Goal: Task Accomplishment & Management: Use online tool/utility

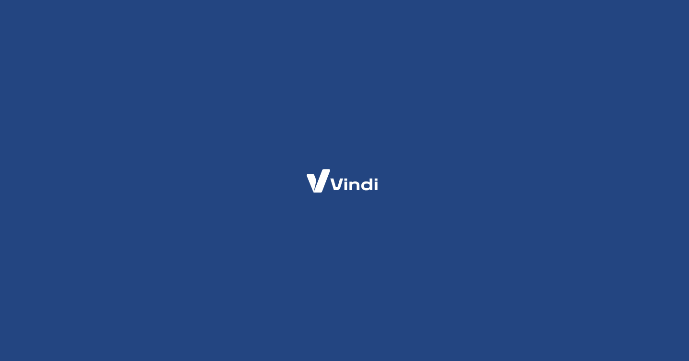
click at [272, 85] on div at bounding box center [344, 180] width 689 height 361
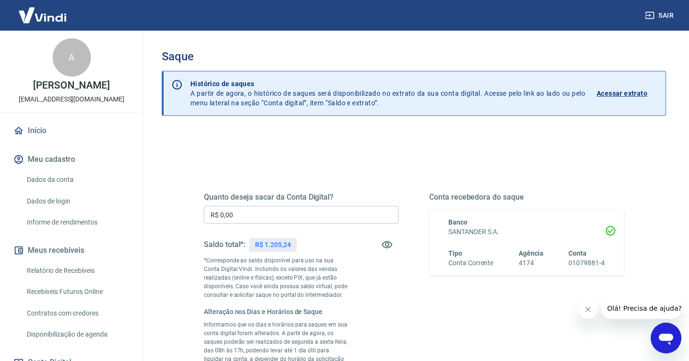
click at [277, 247] on p "R$ 1.205,24" at bounding box center [272, 245] width 35 height 10
copy p "1.205,24"
click at [252, 215] on input "R$ 0,00" at bounding box center [301, 215] width 195 height 18
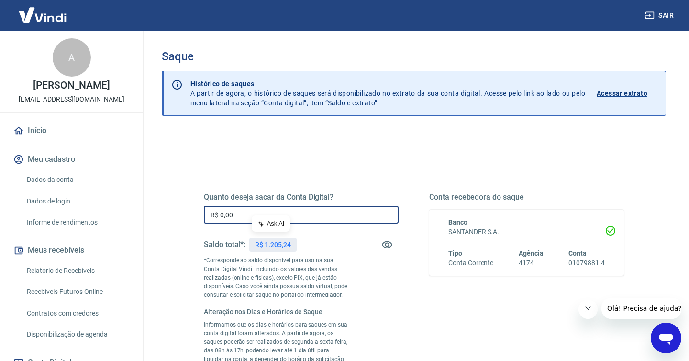
paste input "1.205,24"
type input "R$ 1.205,24"
click at [299, 155] on div "Quanto deseja sacar da Conta Digital? R$ 1.205,24 ​ Saldo total*: R$ 1.205,24 *…" at bounding box center [413, 310] width 443 height 320
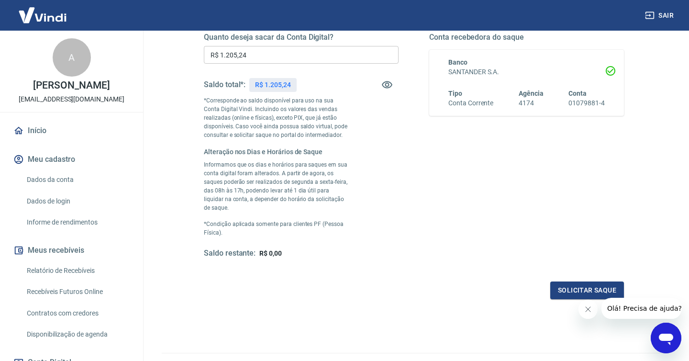
scroll to position [173, 0]
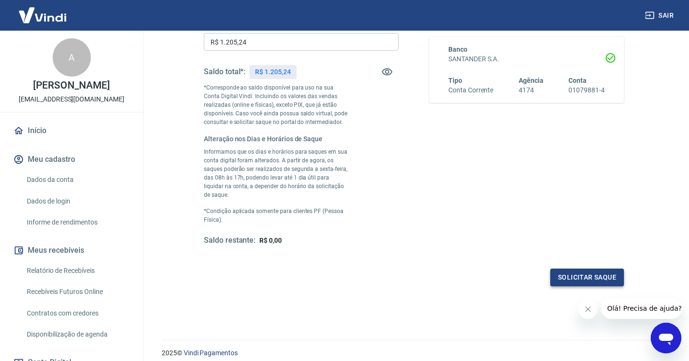
click at [591, 269] on button "Solicitar saque" at bounding box center [587, 277] width 74 height 18
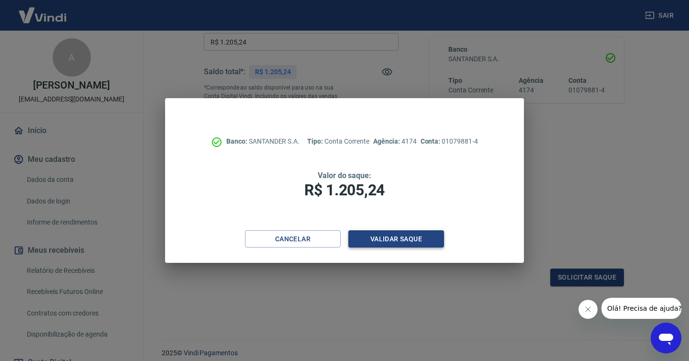
click at [389, 237] on button "Validar saque" at bounding box center [396, 239] width 96 height 18
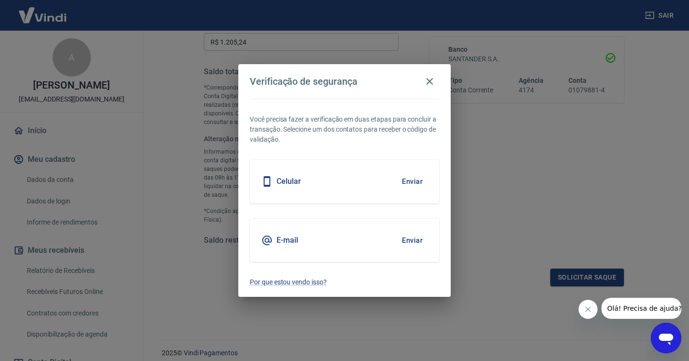
click at [402, 234] on button "Enviar" at bounding box center [412, 240] width 31 height 20
click at [410, 233] on button "Enviar" at bounding box center [412, 240] width 31 height 20
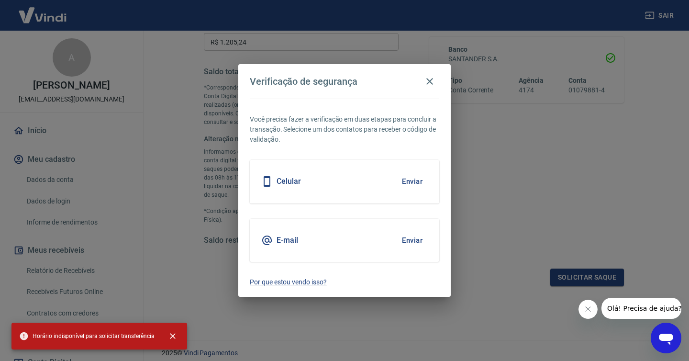
click at [117, 335] on span "Horário indisponível para solicitar transferência" at bounding box center [86, 336] width 135 height 10
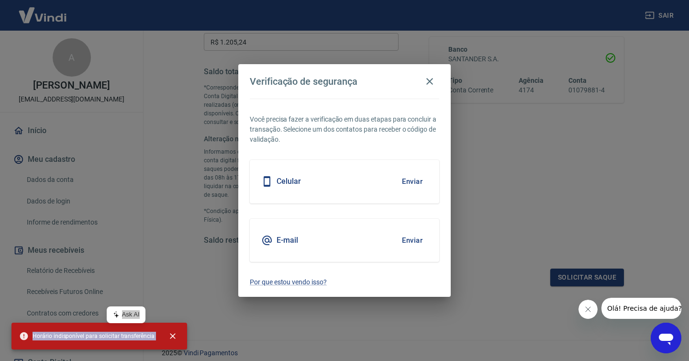
click at [133, 338] on span "Horário indisponível para solicitar transferência" at bounding box center [86, 336] width 135 height 10
click at [382, 222] on div "E-mail Enviar" at bounding box center [344, 240] width 189 height 43
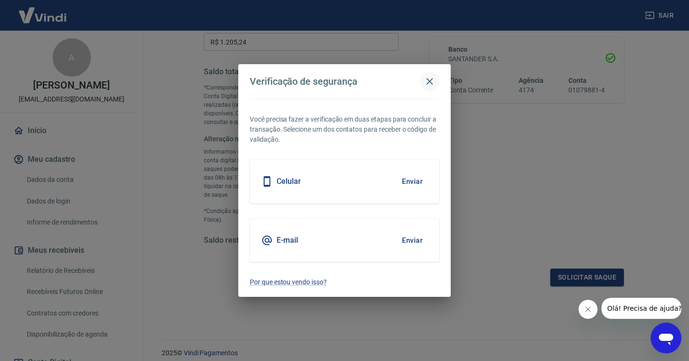
click at [430, 82] on icon "button" at bounding box center [429, 81] width 7 height 7
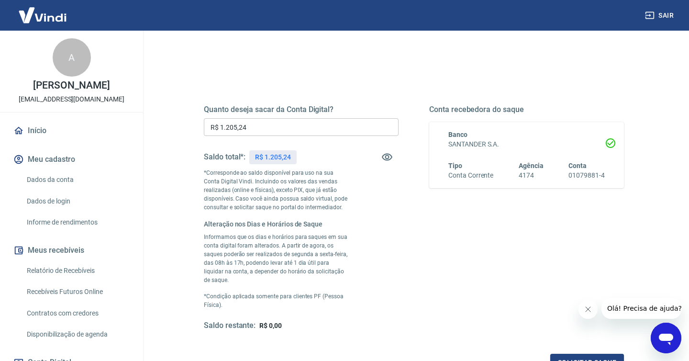
scroll to position [86, 0]
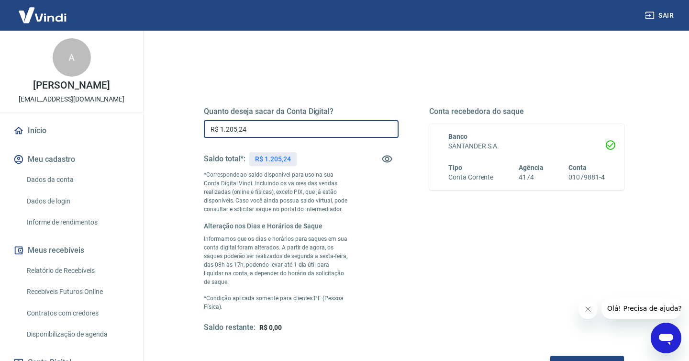
click at [266, 122] on input "R$ 1.205,24" at bounding box center [301, 129] width 195 height 18
click at [423, 245] on div "Quanto deseja sacar da Conta Digital? R$ 1.205,24 ​ Saldo total*: R$ 1.205,24 *…" at bounding box center [414, 220] width 420 height 226
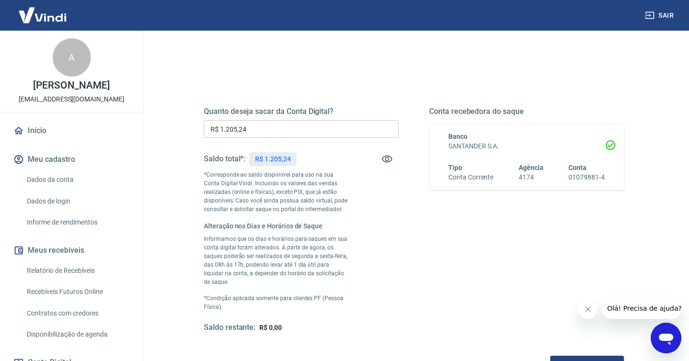
scroll to position [201, 0]
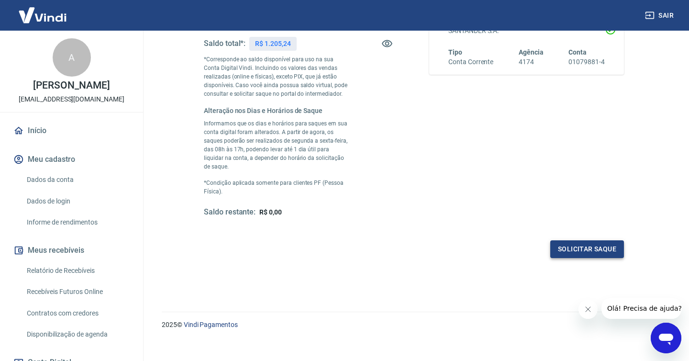
click at [584, 241] on button "Solicitar saque" at bounding box center [587, 249] width 74 height 18
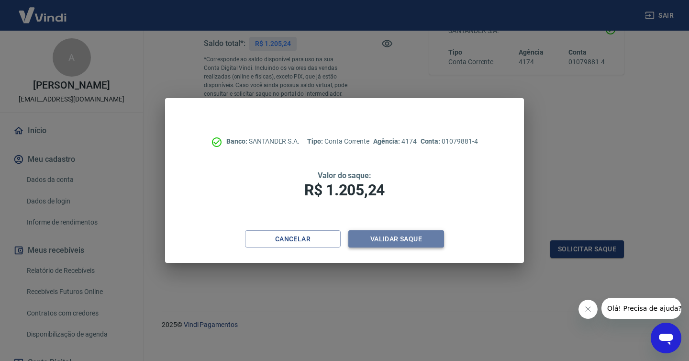
click at [416, 242] on button "Validar saque" at bounding box center [396, 239] width 96 height 18
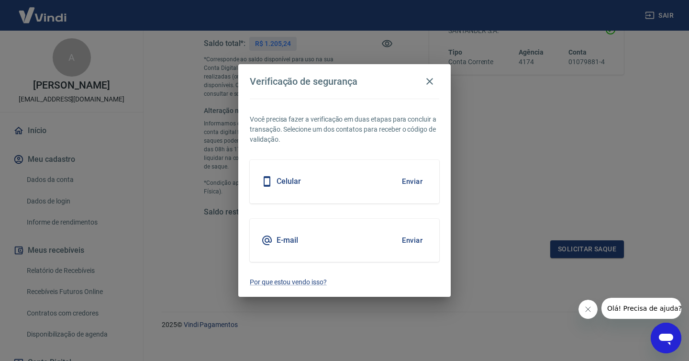
click at [415, 233] on button "Enviar" at bounding box center [412, 240] width 31 height 20
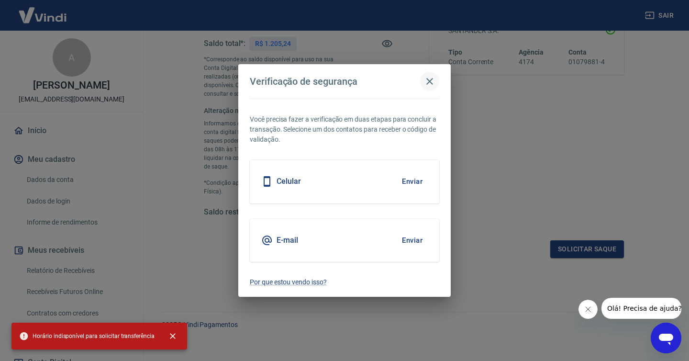
click at [429, 84] on icon "button" at bounding box center [429, 81] width 11 height 11
